Goal: Task Accomplishment & Management: Manage account settings

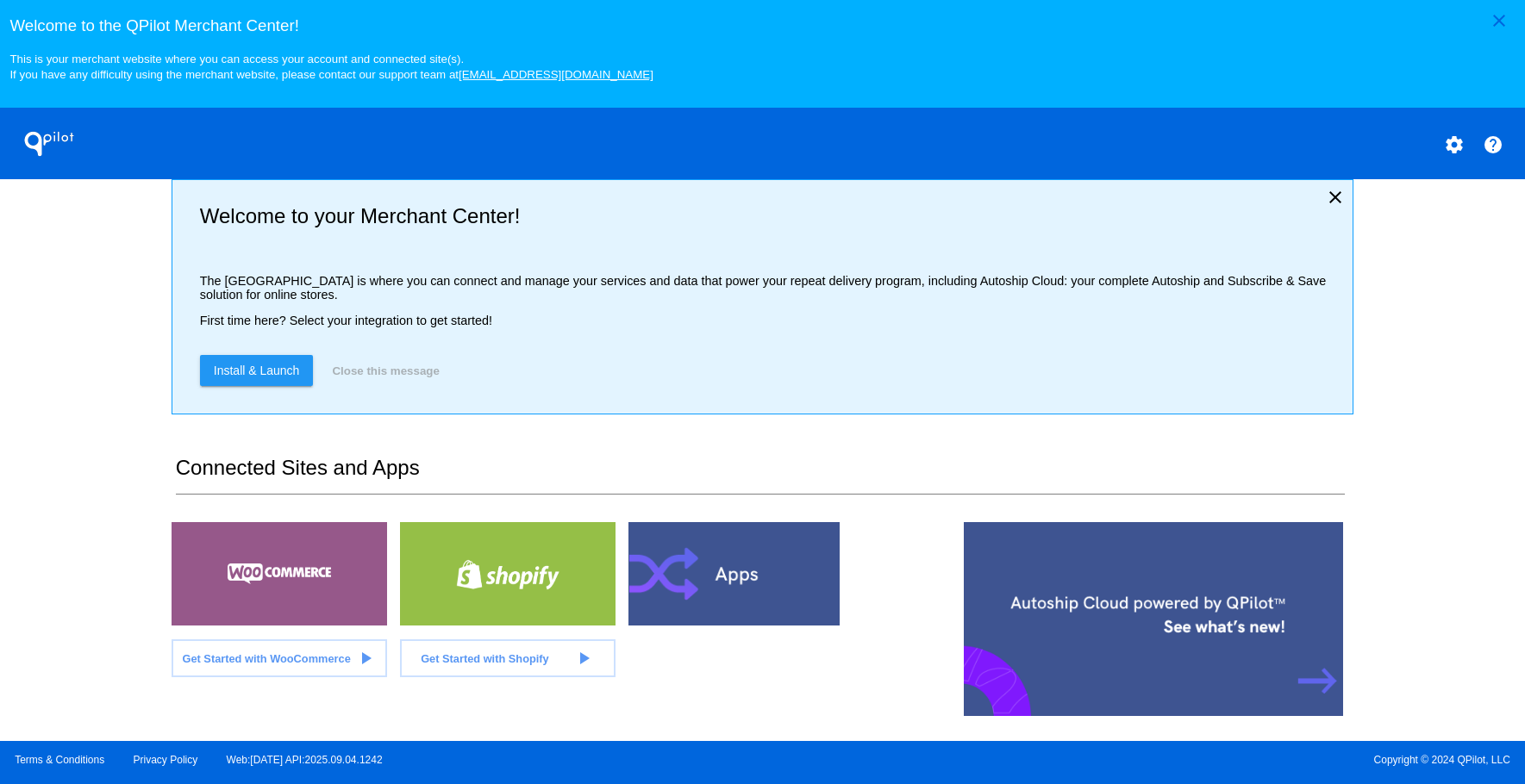
scroll to position [375, 0]
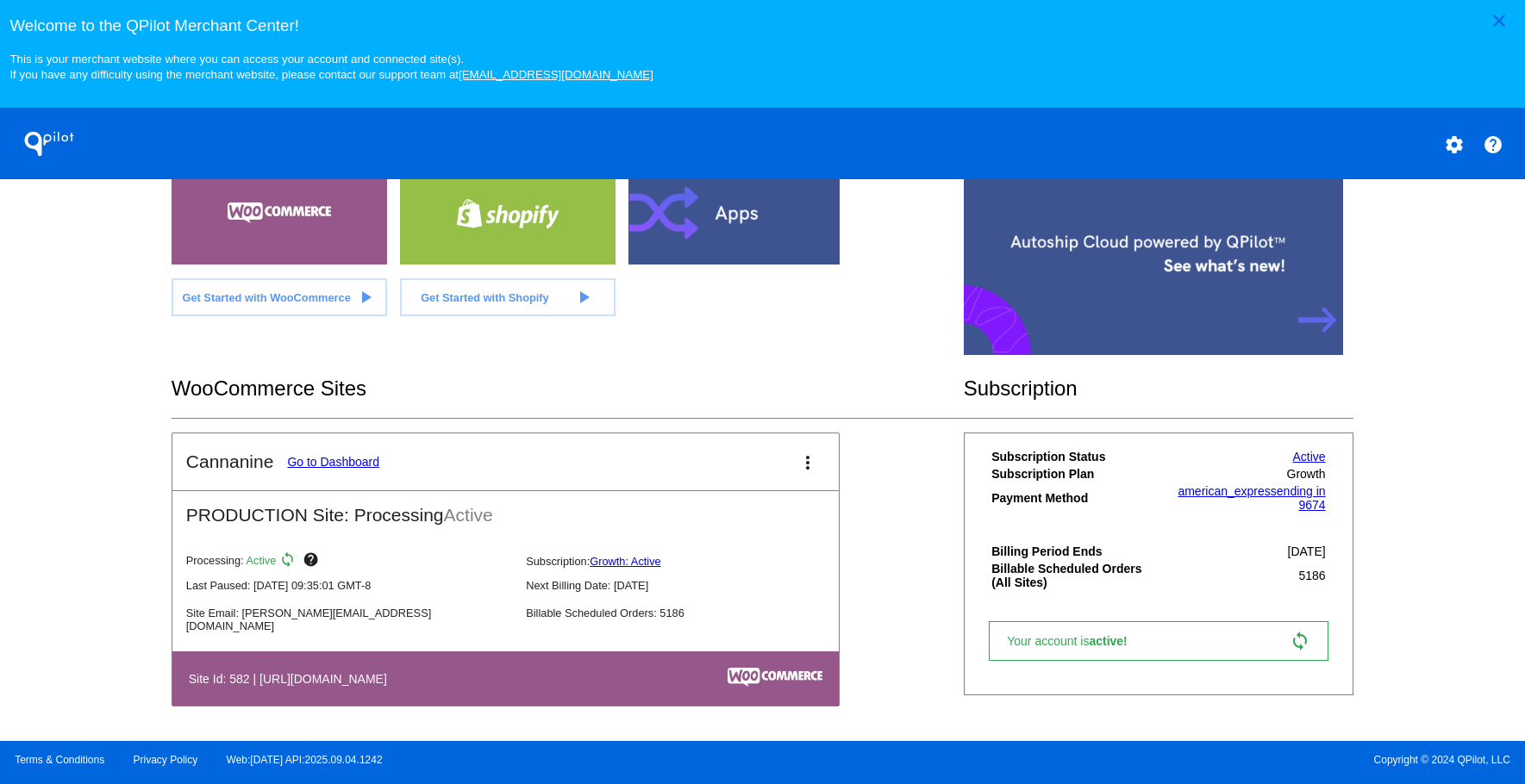
click at [328, 467] on link "Go to Dashboard" at bounding box center [333, 462] width 92 height 14
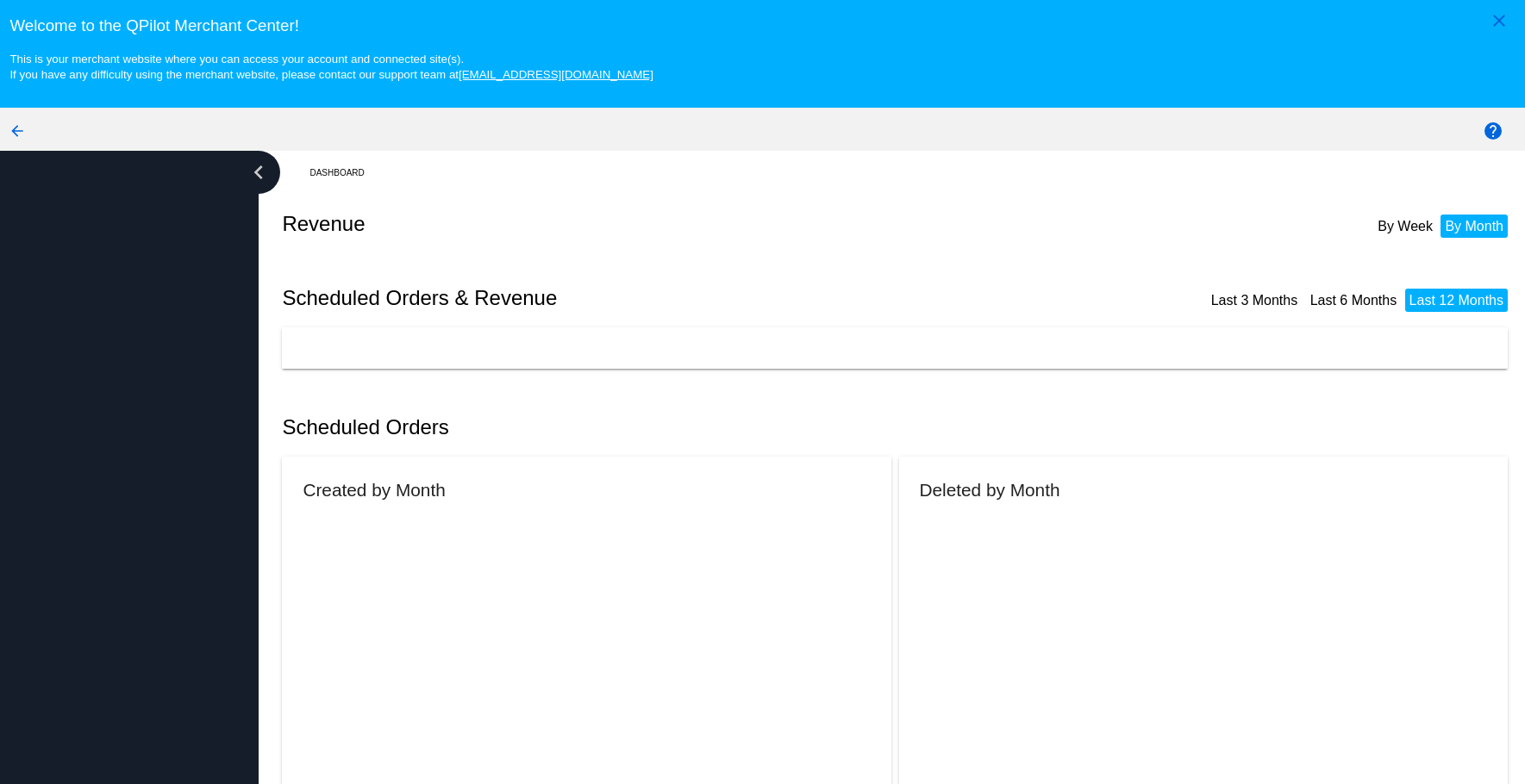
click at [328, 459] on mat-card "Created by Month" at bounding box center [587, 679] width 610 height 444
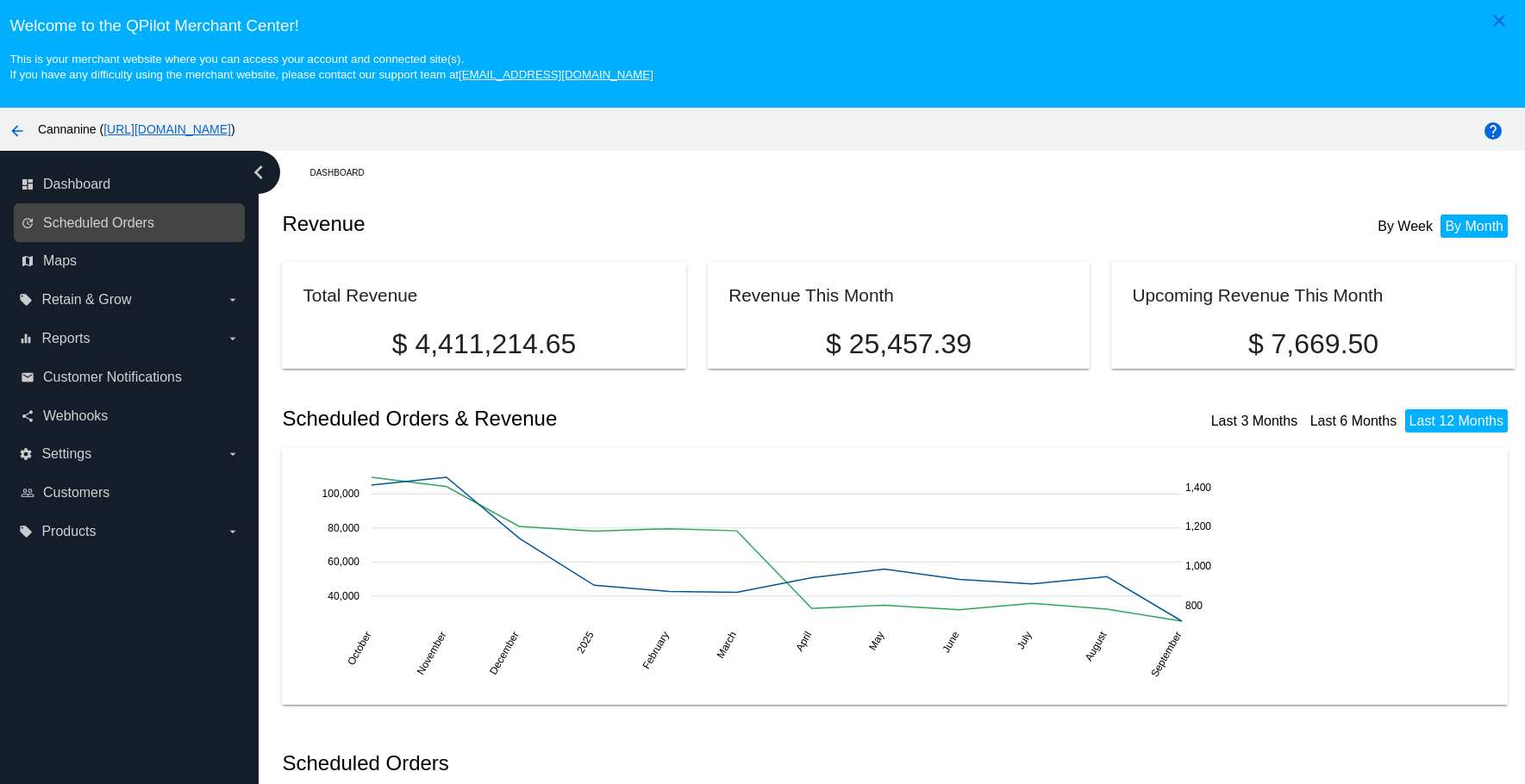
click at [125, 212] on link "update Scheduled Orders" at bounding box center [130, 222] width 219 height 27
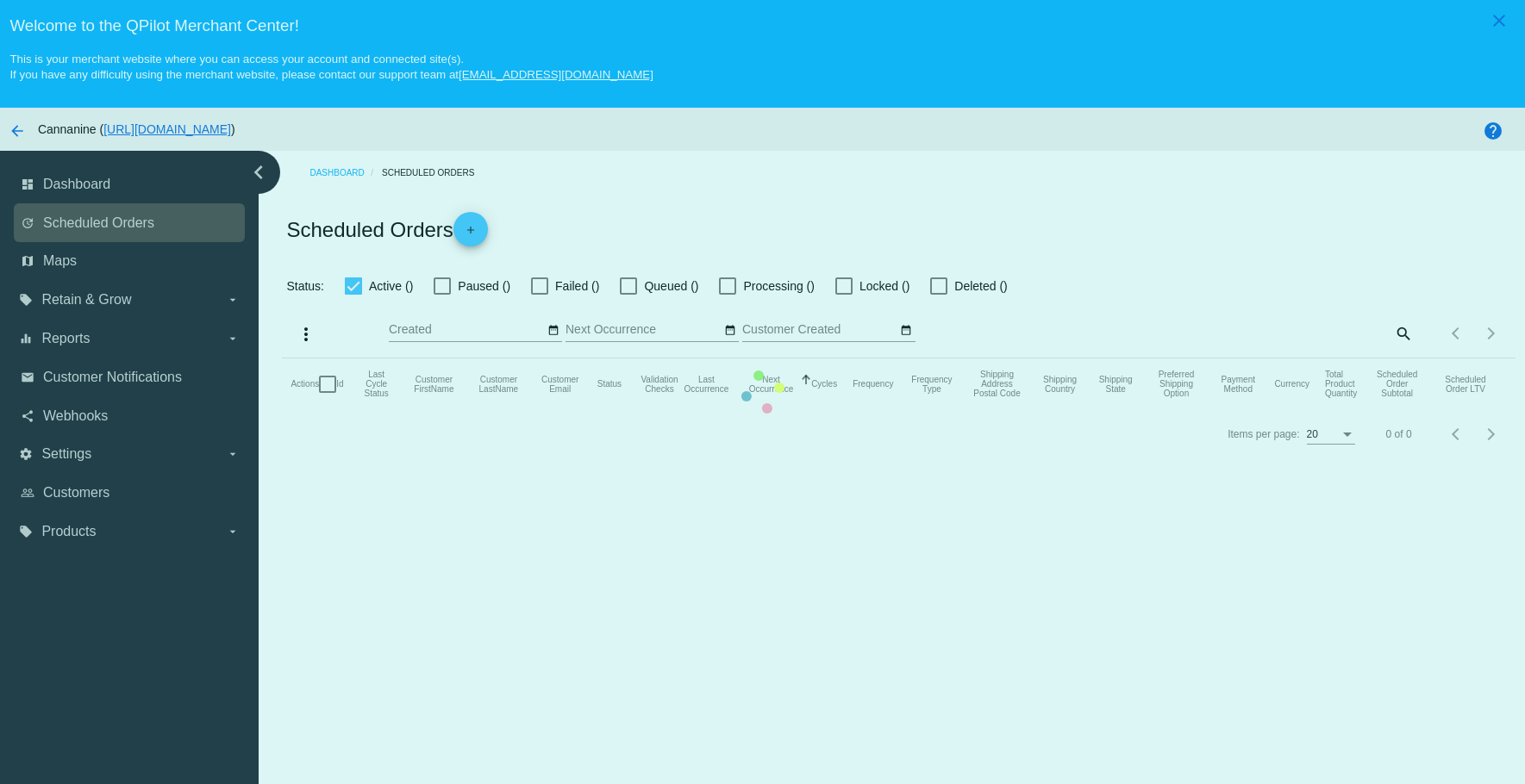
checkbox input "true"
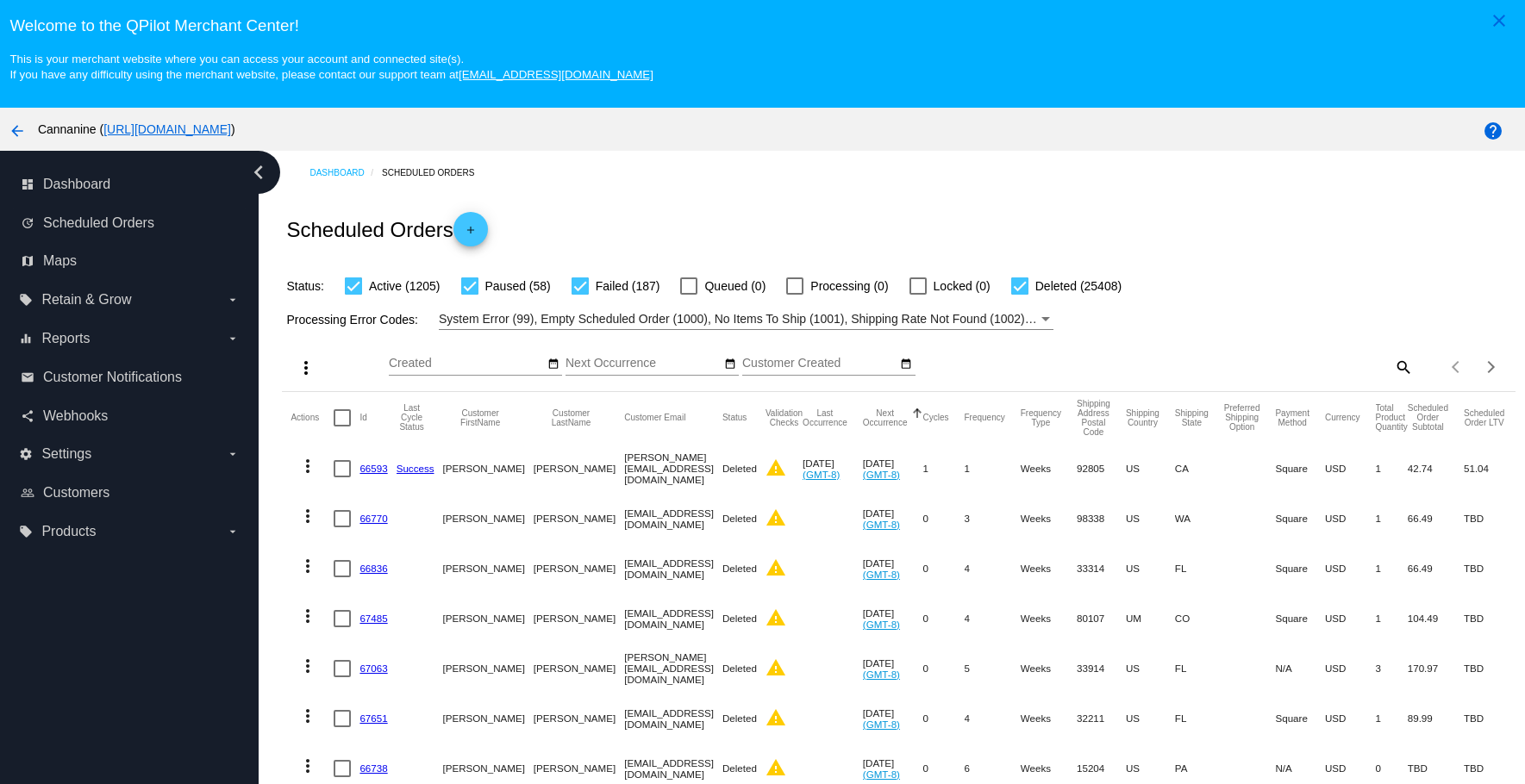
click at [1391, 363] on mat-icon "search" at bounding box center [1402, 366] width 21 height 26
click at [1267, 360] on input "Search" at bounding box center [1259, 363] width 307 height 14
paste input "[EMAIL_ADDRESS][DOMAIN_NAME]"
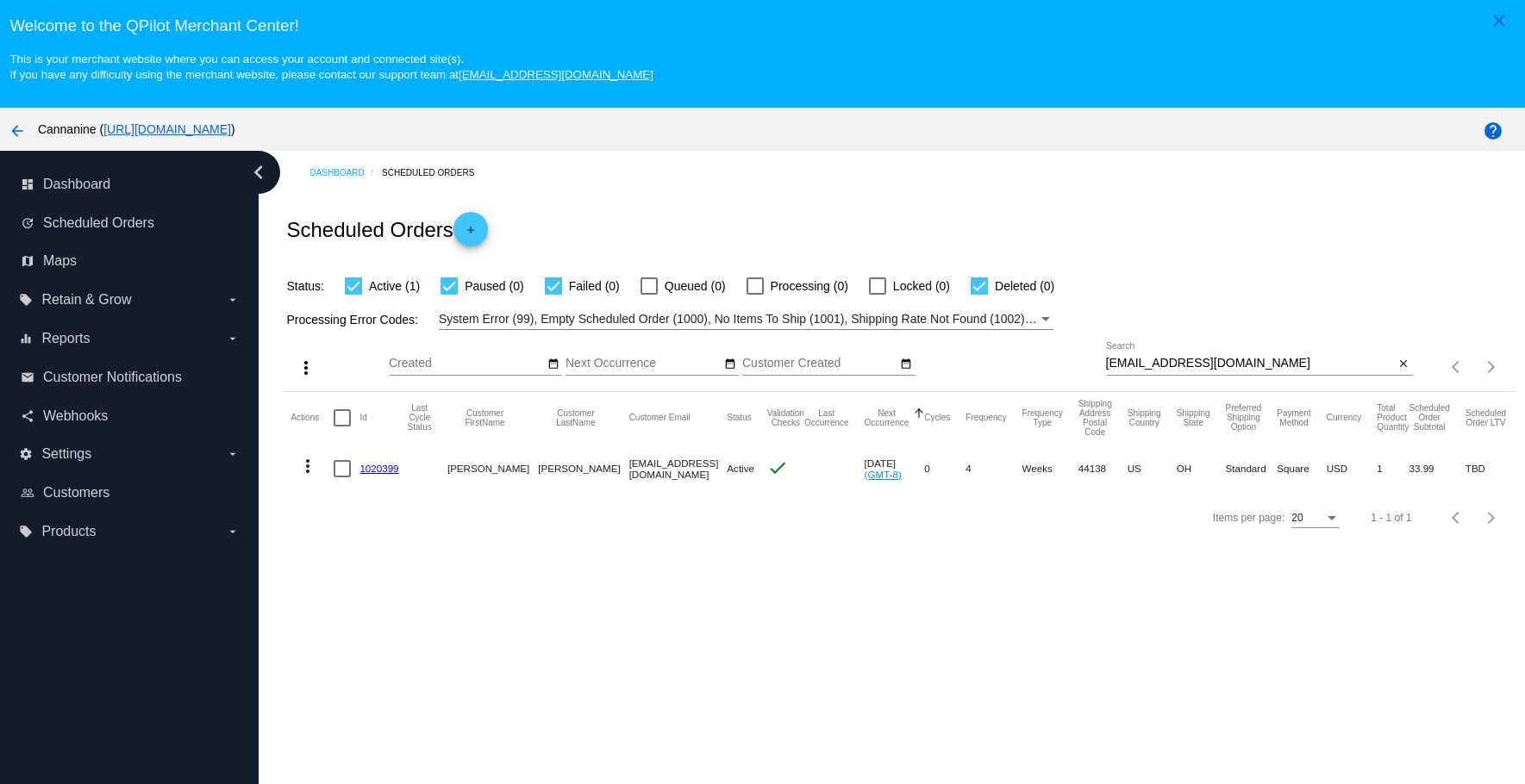
click at [438, 601] on div "Dashboard Scheduled Orders Scheduled Orders add Status: Active (1) Paused (0) F…" at bounding box center [891, 500] width 1266 height 698
click at [307, 463] on mat-icon "more_vert" at bounding box center [307, 466] width 21 height 21
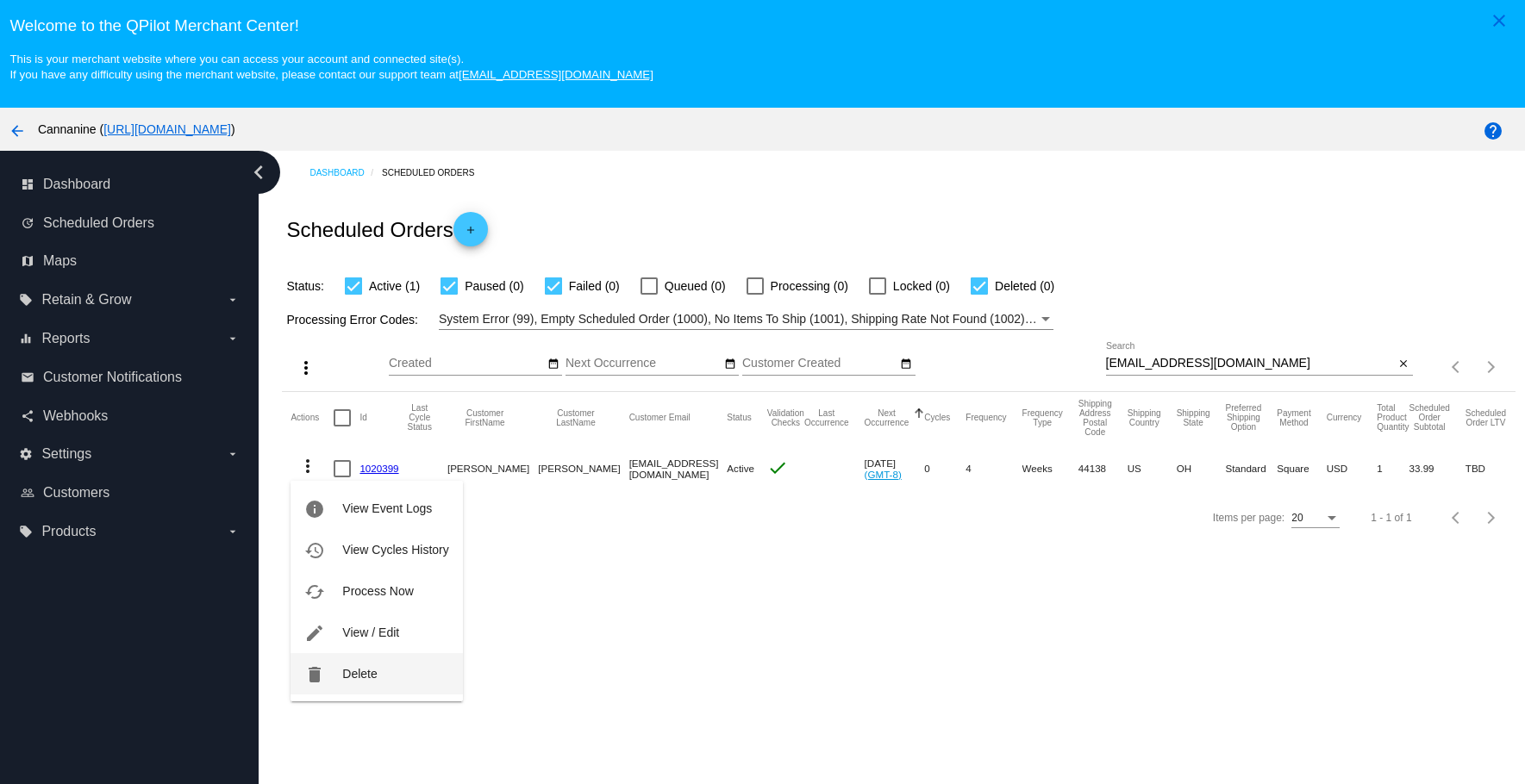
click at [360, 668] on span "Delete" at bounding box center [358, 673] width 34 height 14
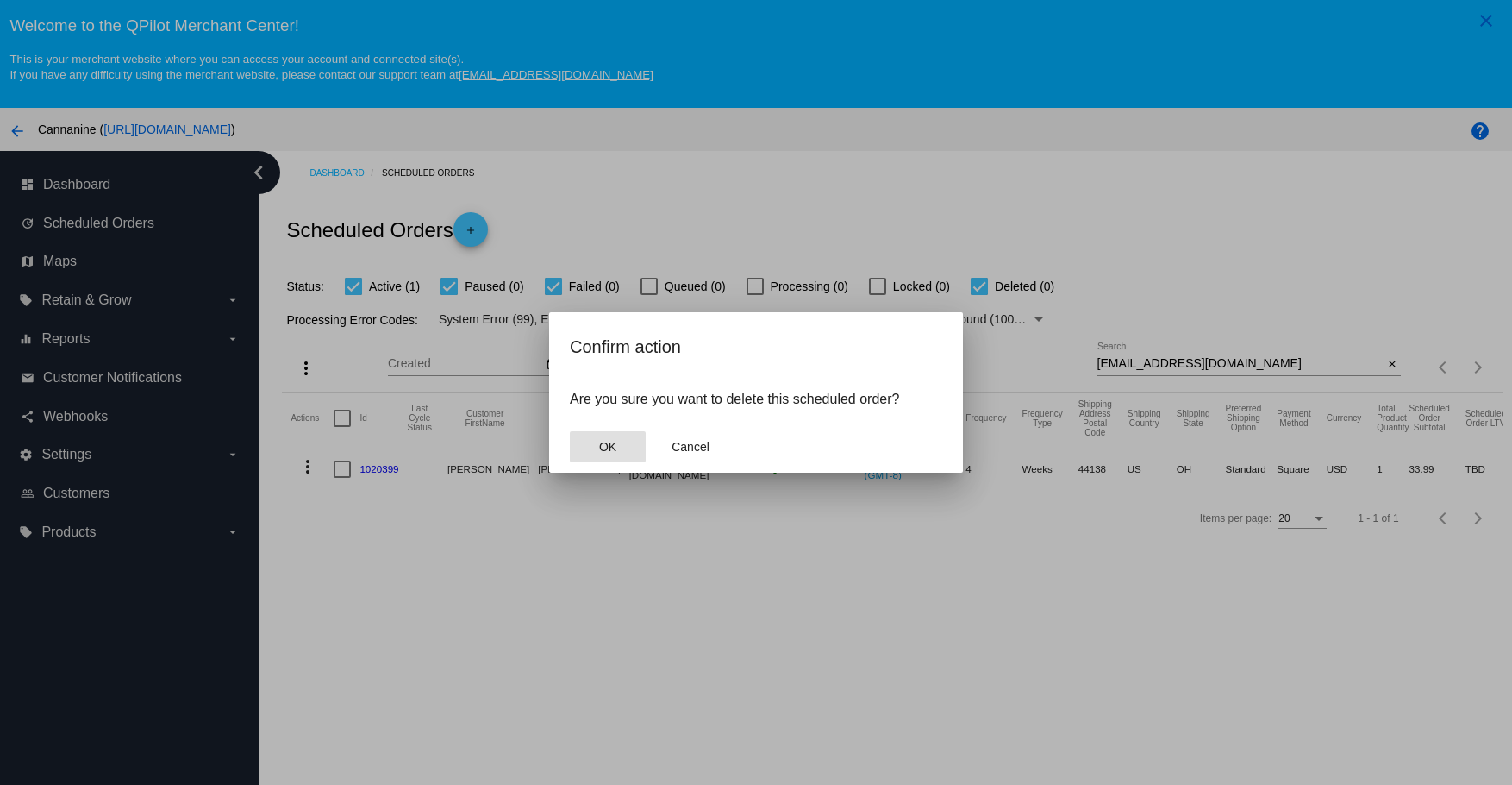
click at [615, 450] on span "OK" at bounding box center [608, 447] width 18 height 14
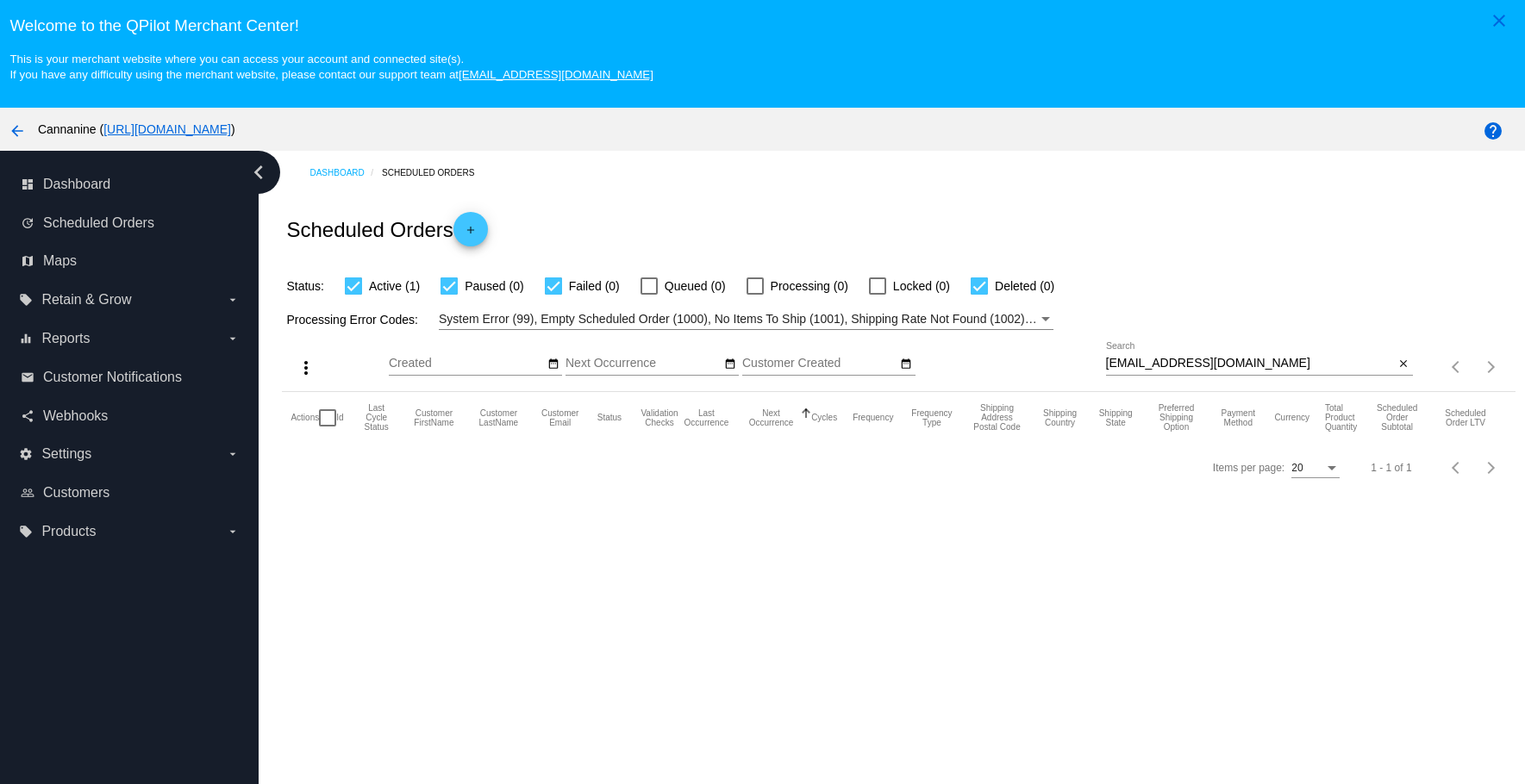
click at [1301, 360] on input "[EMAIL_ADDRESS][DOMAIN_NAME]" at bounding box center [1250, 363] width 289 height 14
type input "[EMAIL_ADDRESS][DOMAIN_NAME]"
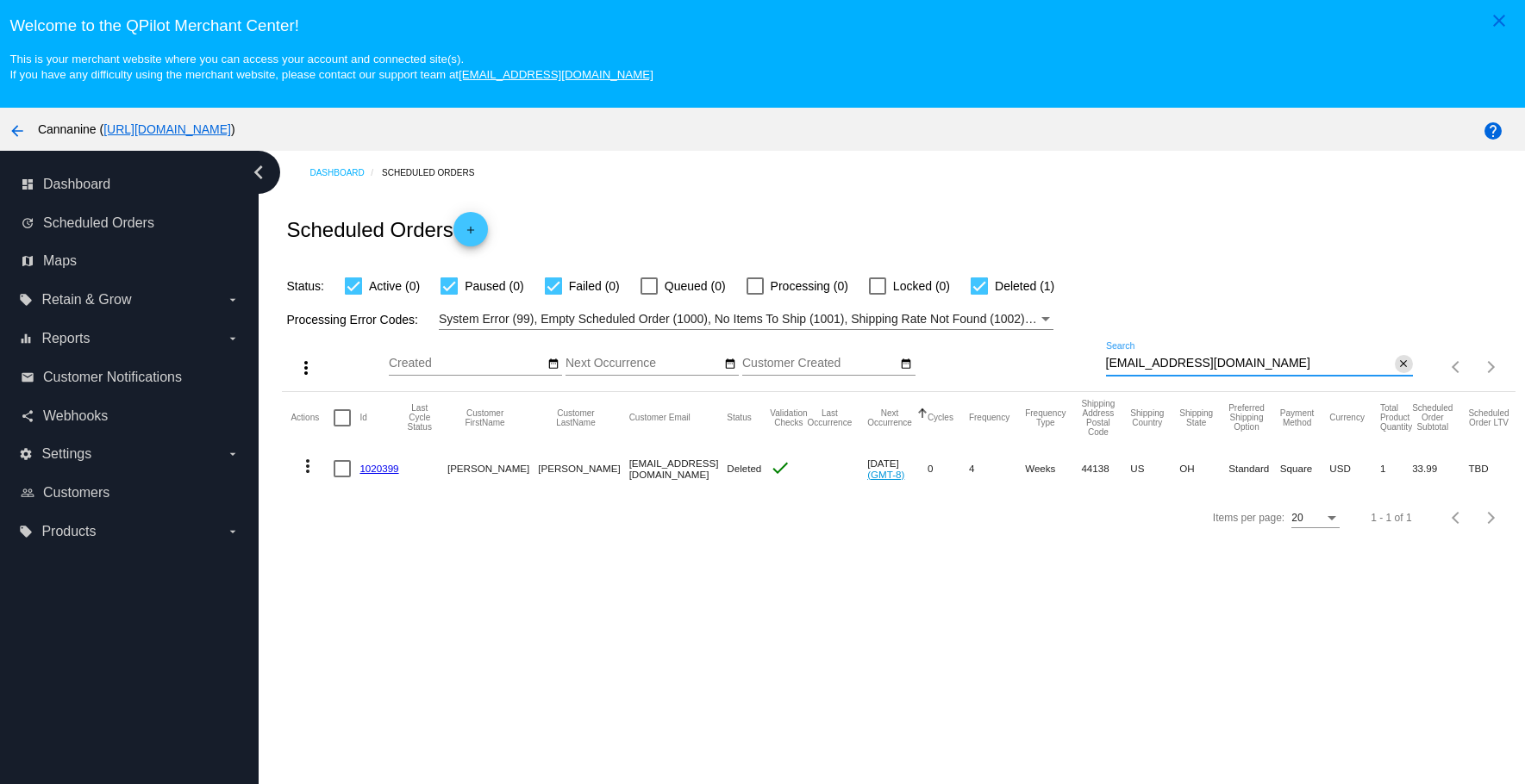
click at [1397, 363] on mat-icon "close" at bounding box center [1403, 364] width 12 height 14
